Goal: Download file/media

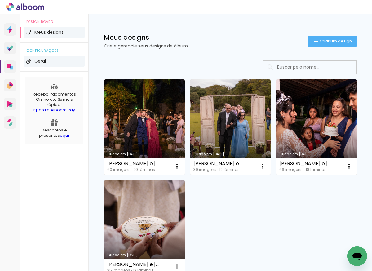
click at [37, 61] on span "Geral" at bounding box center [39, 61] width 11 height 4
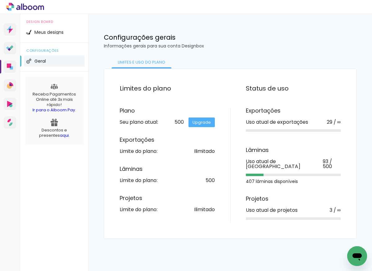
click at [204, 123] on link "Upgrade" at bounding box center [202, 123] width 26 height 10
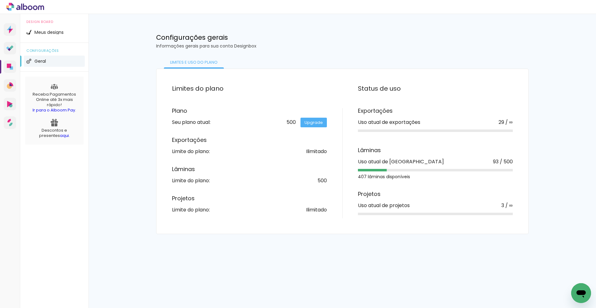
click at [36, 60] on span "Geral" at bounding box center [39, 61] width 11 height 4
click at [22, 84] on div "Design Board Meus designs configurações Geral Receba Pagamentos Online até 3x m…" at bounding box center [54, 79] width 68 height 131
click at [8, 83] on icon at bounding box center [9, 85] width 5 height 5
click at [11, 47] on icon at bounding box center [11, 47] width 4 height 4
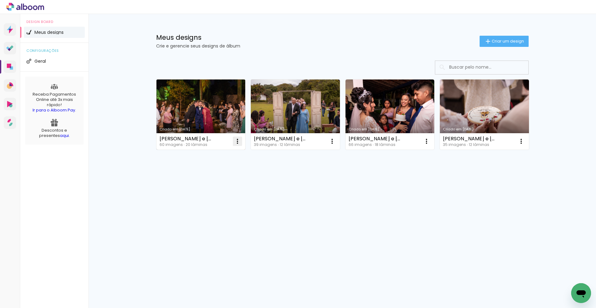
click at [235, 139] on iron-icon at bounding box center [237, 140] width 7 height 7
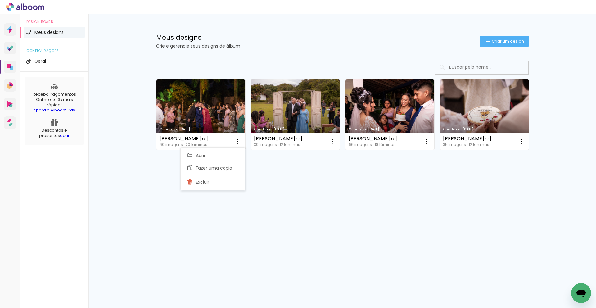
click at [272, 209] on div "Prosite Website + Landing pages Proof Sistema de seleção e venda de fotos Desig…" at bounding box center [298, 161] width 596 height 294
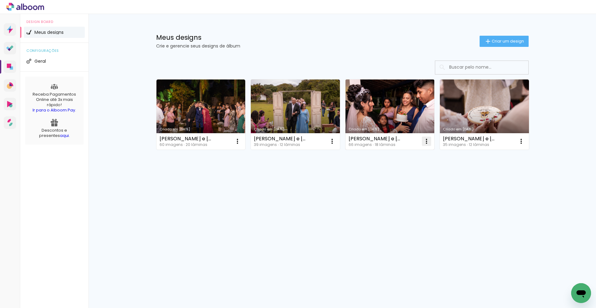
click at [241, 140] on iron-icon at bounding box center [237, 140] width 7 height 7
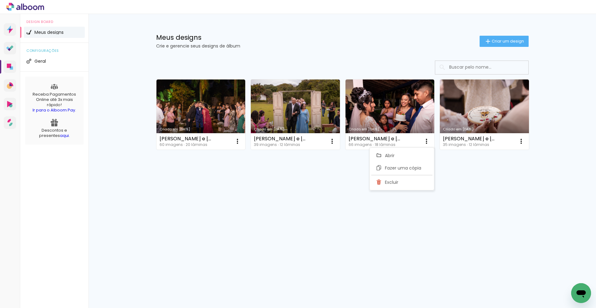
click at [450, 186] on div "Criado em 11/08/25 Giovanna e Willian 60 imagens ∙ 20 lâminas Abrir Fazer uma c…" at bounding box center [342, 130] width 403 height 153
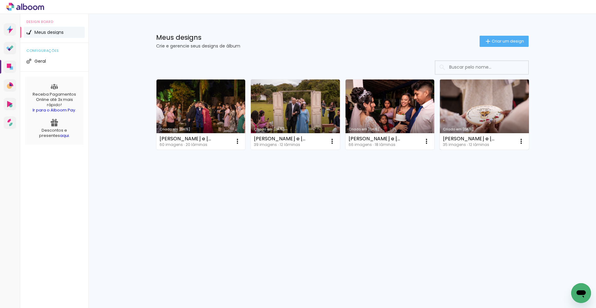
click at [468, 105] on link "Criado em [DATE]" at bounding box center [484, 114] width 89 height 70
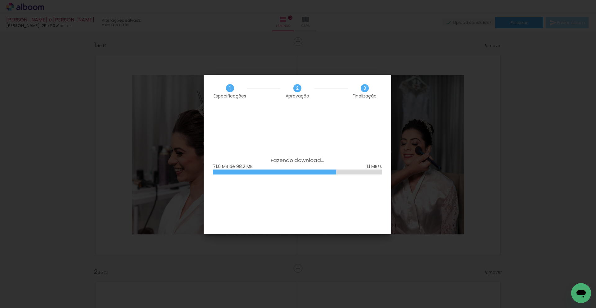
scroll to position [2469, 0]
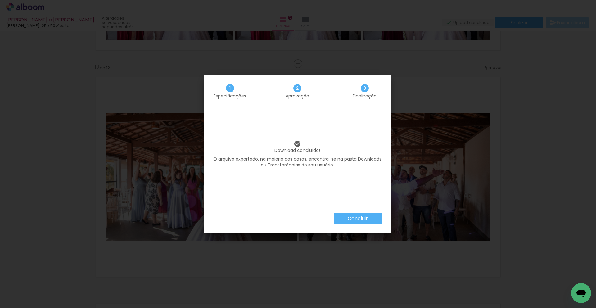
click at [0, 0] on slot "Concluir" at bounding box center [0, 0] width 0 height 0
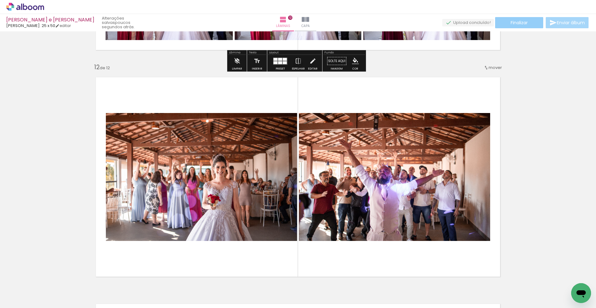
click at [531, 22] on paper-button "Finalizar" at bounding box center [519, 22] width 48 height 11
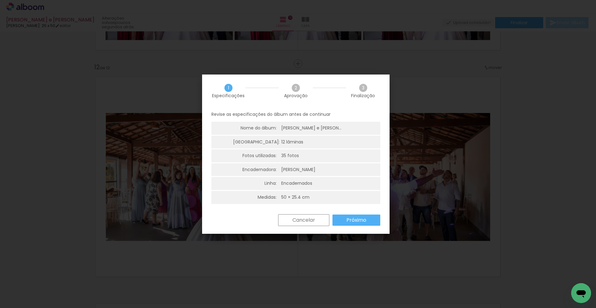
click at [0, 0] on slot "Próximo" at bounding box center [0, 0] width 0 height 0
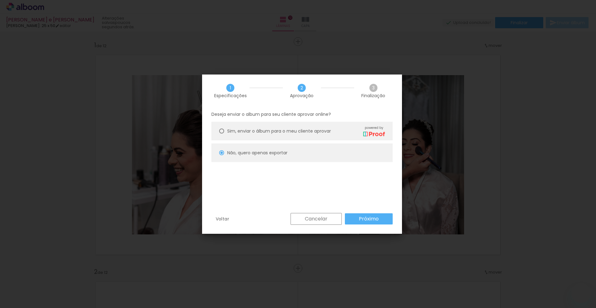
drag, startPoint x: 0, startPoint y: 0, endPoint x: 370, endPoint y: 219, distance: 430.0
click at [0, 0] on slot "Próximo" at bounding box center [0, 0] width 0 height 0
type input "Alta, 300 DPI"
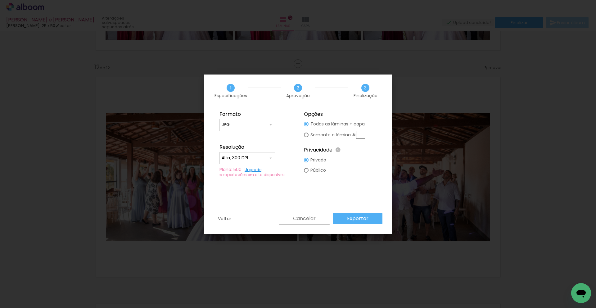
click at [251, 126] on input "JPG" at bounding box center [244, 125] width 47 height 6
click at [236, 134] on paper-item "PDF" at bounding box center [247, 136] width 56 height 12
type input "PDF"
click at [261, 162] on paper-input-container "Alta, 300 DPI" at bounding box center [247, 158] width 56 height 12
click at [248, 170] on paper-item "Baixa" at bounding box center [247, 169] width 56 height 12
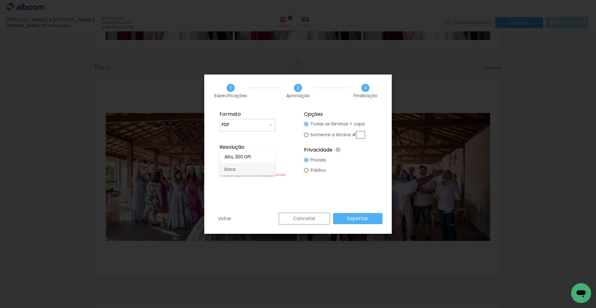
type input "Baixa"
click at [0, 0] on slot "Exportar" at bounding box center [0, 0] width 0 height 0
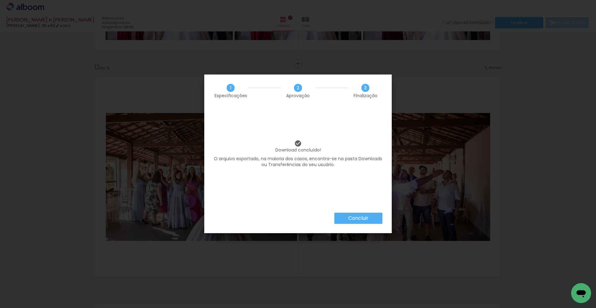
click at [0, 0] on slot "Concluir" at bounding box center [0, 0] width 0 height 0
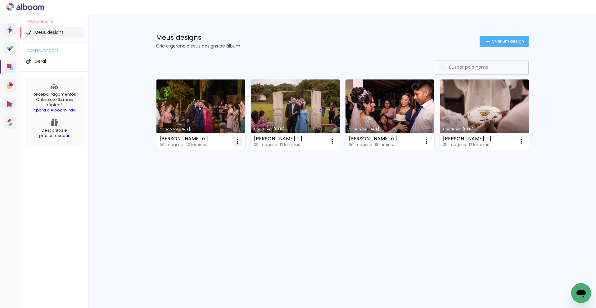
click at [237, 143] on iron-icon at bounding box center [237, 140] width 7 height 7
click at [215, 157] on paper-item "Abrir" at bounding box center [212, 155] width 62 height 12
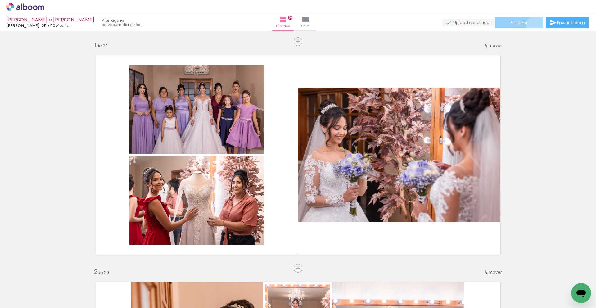
click at [533, 25] on paper-button "Finalizar" at bounding box center [519, 22] width 48 height 11
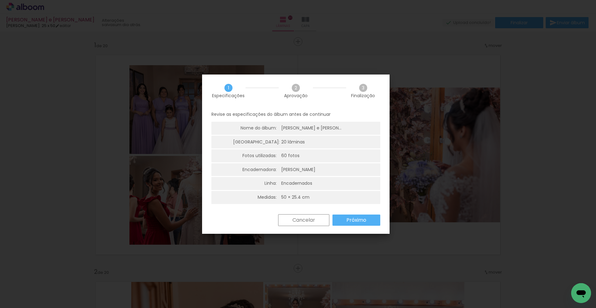
click at [346, 218] on paper-button "Próximo" at bounding box center [356, 219] width 48 height 11
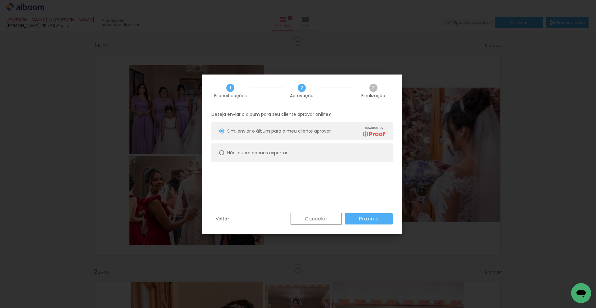
click at [0, 0] on slot "Não, quero apenas exportar" at bounding box center [0, 0] width 0 height 0
type paper-radio-button "on"
click at [0, 0] on slot "Próximo" at bounding box center [0, 0] width 0 height 0
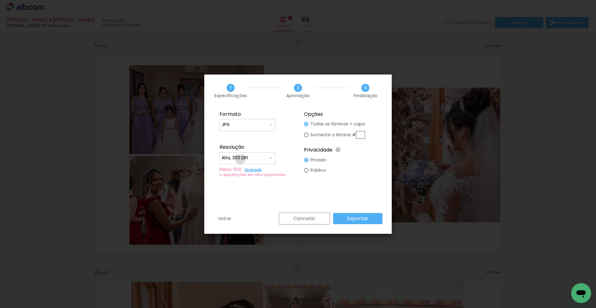
click at [240, 159] on input "Alta, 300 DPI" at bounding box center [244, 158] width 47 height 6
click at [237, 172] on paper-item "Baixa" at bounding box center [247, 169] width 56 height 12
type input "Baixa"
click at [242, 120] on paper-input-container "JPG" at bounding box center [247, 125] width 56 height 12
click at [243, 136] on paper-item "PDF" at bounding box center [247, 136] width 56 height 12
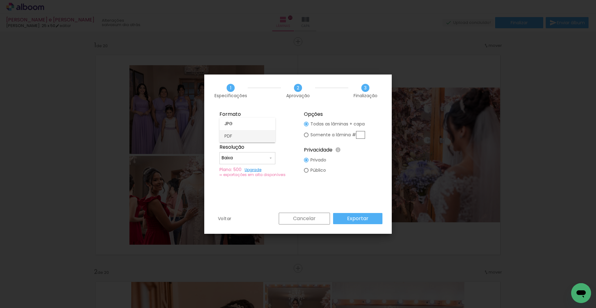
type input "PDF"
click at [0, 0] on slot "Exportar" at bounding box center [0, 0] width 0 height 0
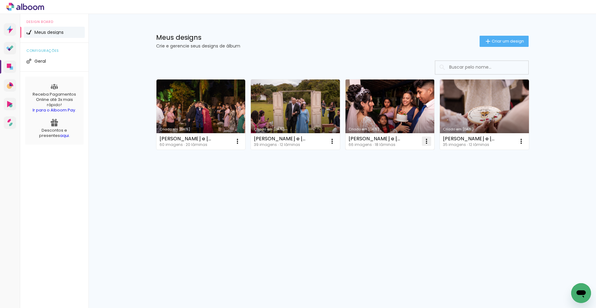
click at [241, 142] on iron-icon at bounding box center [237, 140] width 7 height 7
click at [396, 154] on paper-item "Abrir" at bounding box center [401, 155] width 62 height 12
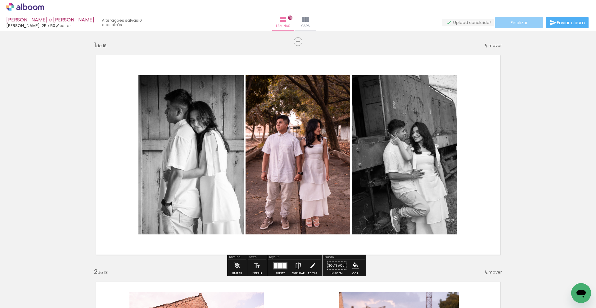
click at [512, 22] on span "Finalizar" at bounding box center [518, 22] width 17 height 4
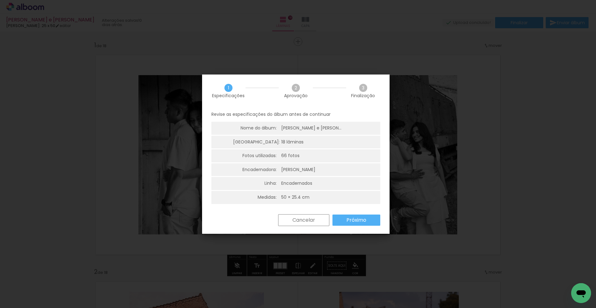
click at [371, 220] on paper-button "Próximo" at bounding box center [356, 219] width 48 height 11
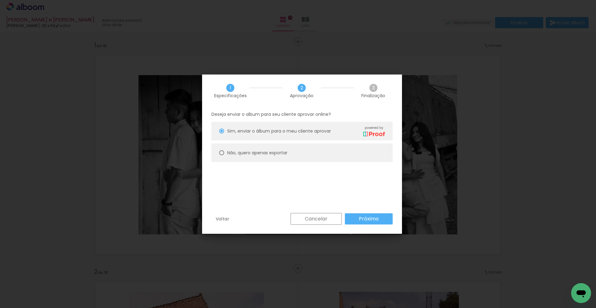
click at [358, 218] on paper-button "Próximo" at bounding box center [369, 218] width 48 height 11
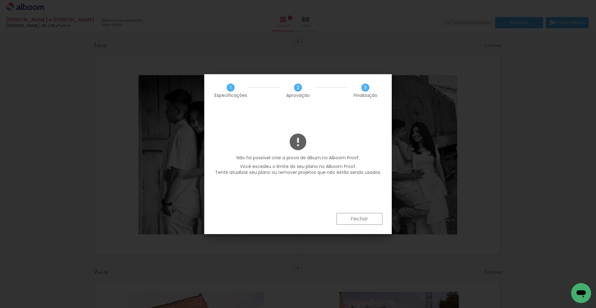
click at [0, 0] on slot "Fechar" at bounding box center [0, 0] width 0 height 0
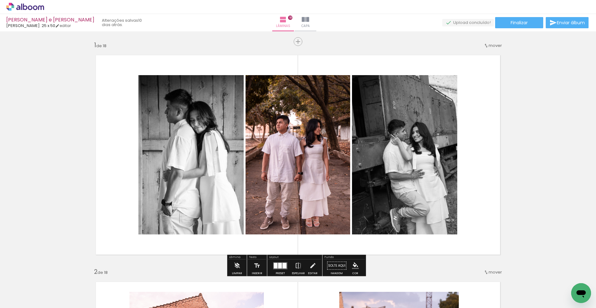
click at [514, 17] on div "Nataly e Fabio Luiz Fotógrafo: 25 x 50 editar 10 dias atrás. Lâminas 18 Capa Fi…" at bounding box center [298, 15] width 596 height 31
click at [515, 20] on span "Finalizar" at bounding box center [518, 22] width 17 height 4
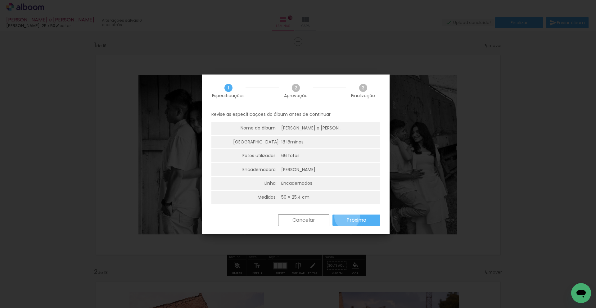
click at [0, 0] on slot "Próximo" at bounding box center [0, 0] width 0 height 0
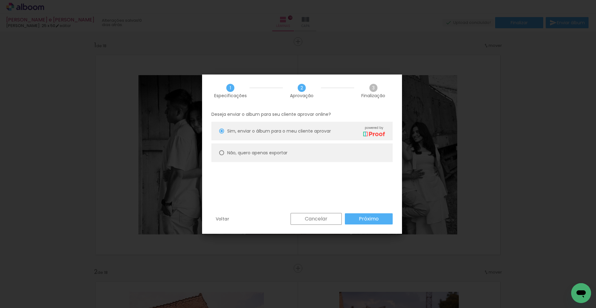
click at [0, 0] on slot "Não, quero apenas exportar" at bounding box center [0, 0] width 0 height 0
type paper-radio-button "on"
click at [366, 223] on paper-button "Próximo" at bounding box center [369, 218] width 48 height 11
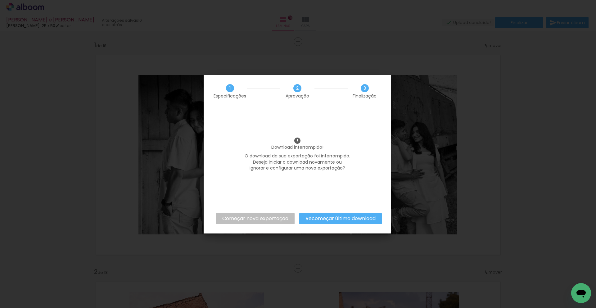
click at [0, 0] on slot "Começar nova exportação" at bounding box center [0, 0] width 0 height 0
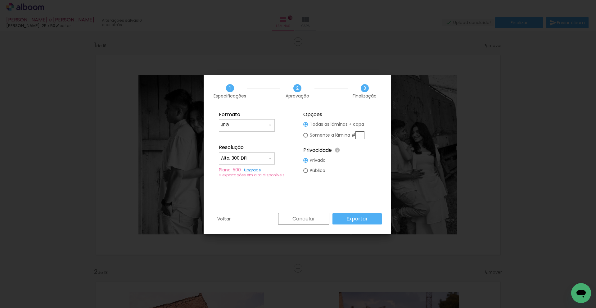
click at [263, 160] on input "Alta, 300 DPI" at bounding box center [244, 158] width 47 height 6
click at [241, 169] on paper-item "Baixa" at bounding box center [247, 169] width 56 height 12
type input "Baixa"
click at [260, 125] on input "JPG" at bounding box center [244, 125] width 47 height 6
click at [246, 137] on paper-item "PDF" at bounding box center [247, 136] width 56 height 12
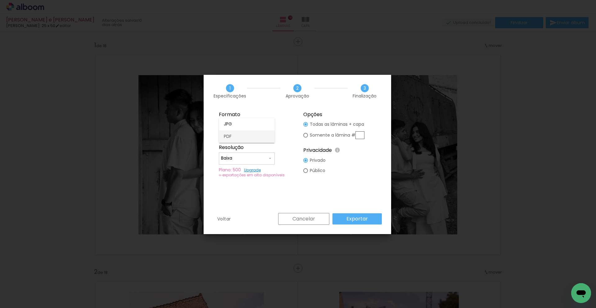
type input "PDF"
click at [0, 0] on slot "Exportar" at bounding box center [0, 0] width 0 height 0
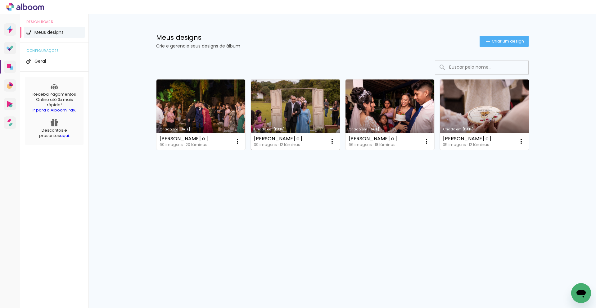
click at [284, 120] on link "Criado em [DATE]" at bounding box center [295, 114] width 89 height 70
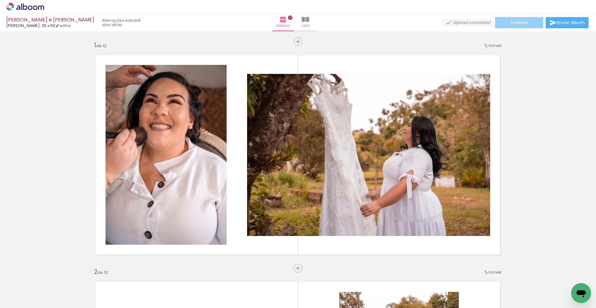
click at [526, 23] on paper-button "Finalizar" at bounding box center [519, 22] width 48 height 11
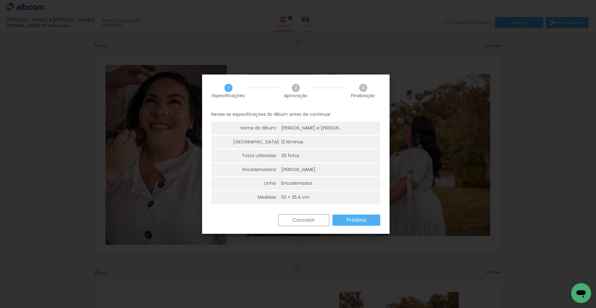
click at [370, 222] on paper-button "Próximo" at bounding box center [356, 219] width 48 height 11
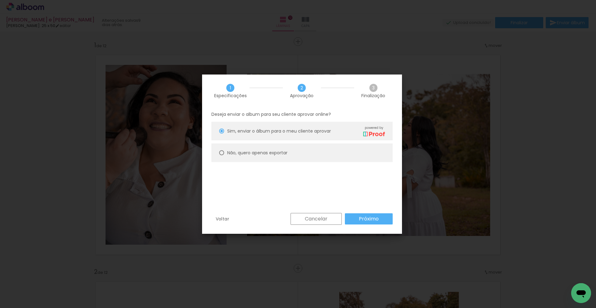
click at [0, 0] on slot "Não, quero apenas exportar" at bounding box center [0, 0] width 0 height 0
type paper-radio-button "on"
click at [0, 0] on slot "Próximo" at bounding box center [0, 0] width 0 height 0
type input "Alta, 300 DPI"
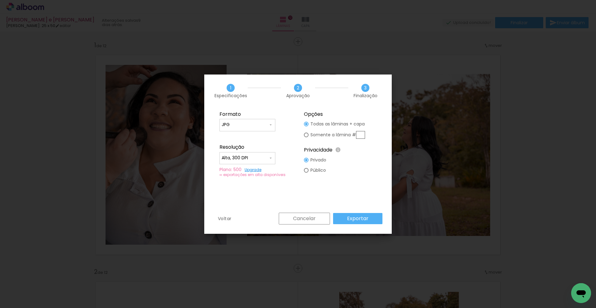
click at [257, 125] on input "JPG" at bounding box center [244, 125] width 47 height 6
click at [243, 135] on paper-item "PDF" at bounding box center [247, 136] width 56 height 12
type input "PDF"
click at [244, 155] on input "Alta, 300 DPI" at bounding box center [244, 158] width 47 height 6
click at [245, 166] on paper-item "Baixa" at bounding box center [247, 169] width 56 height 12
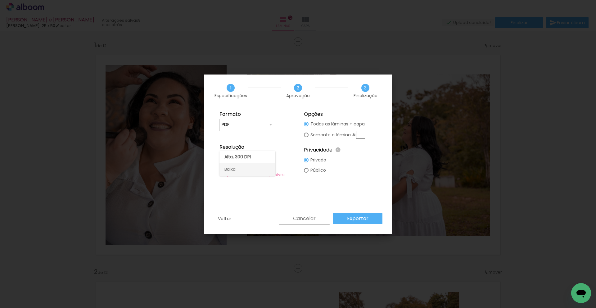
type input "Baixa"
click at [0, 0] on slot "Exportar" at bounding box center [0, 0] width 0 height 0
